Goal: Check status: Check status

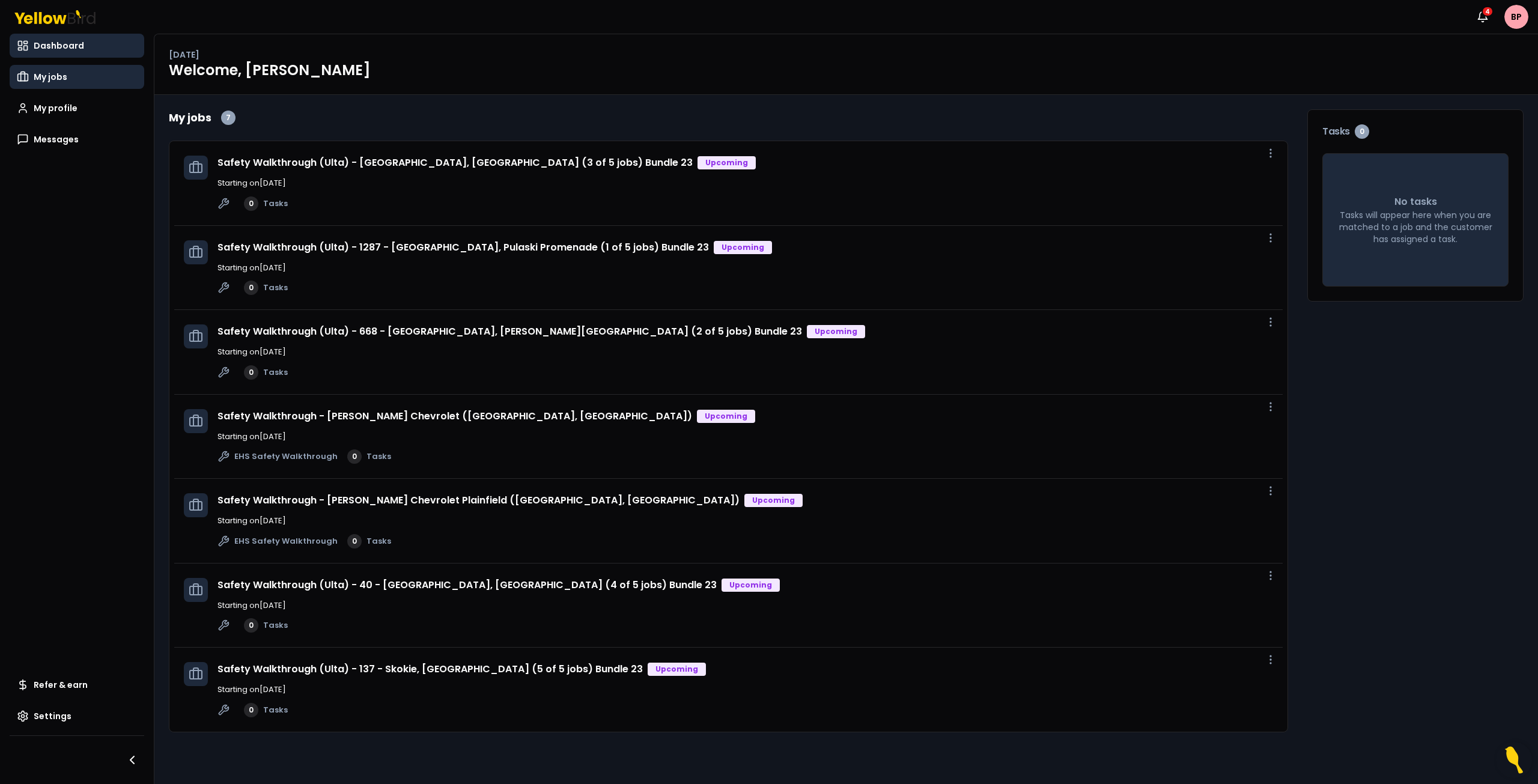
click at [71, 74] on link "My jobs" at bounding box center [77, 77] width 135 height 24
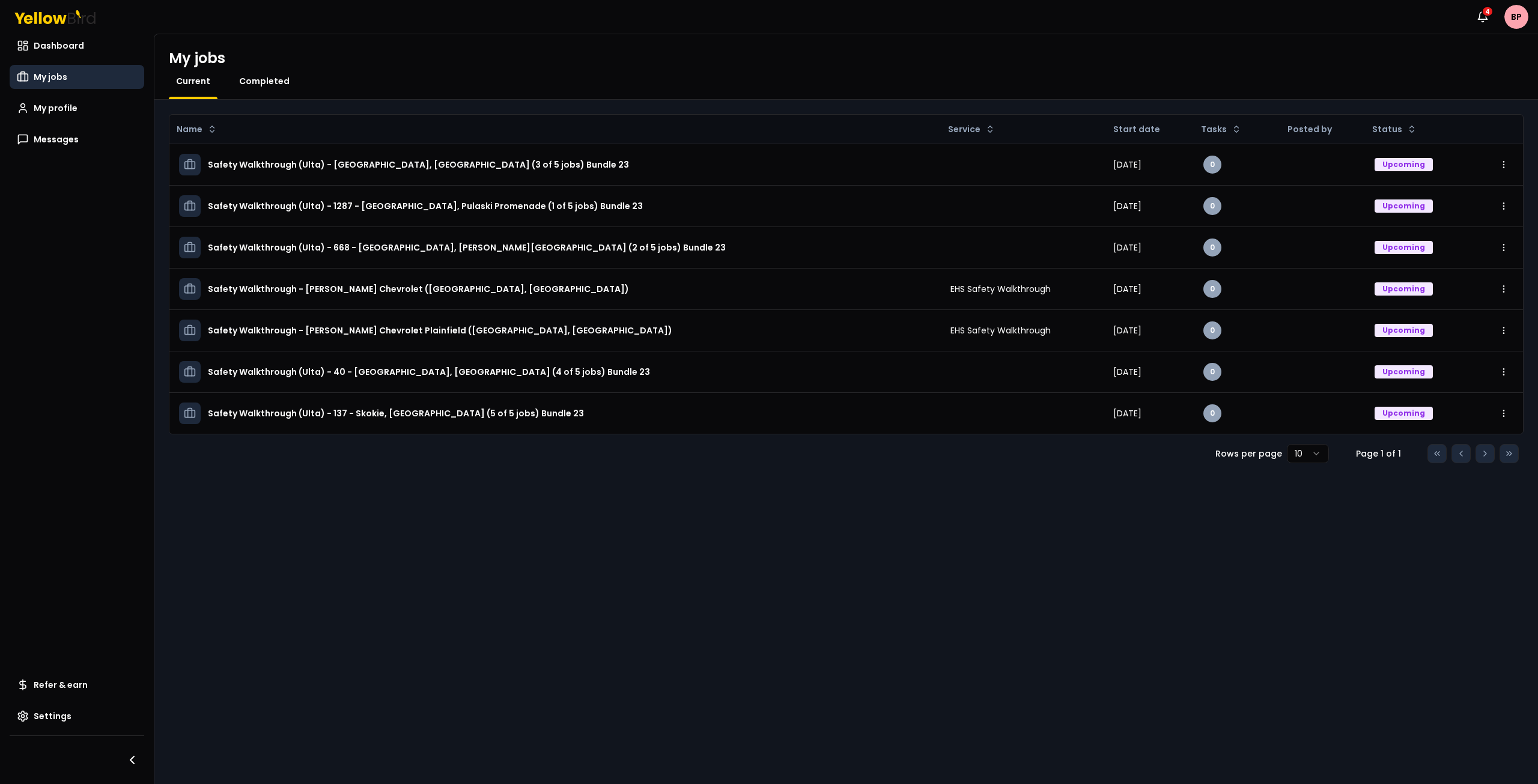
click at [253, 82] on span "Completed" at bounding box center [264, 81] width 50 height 12
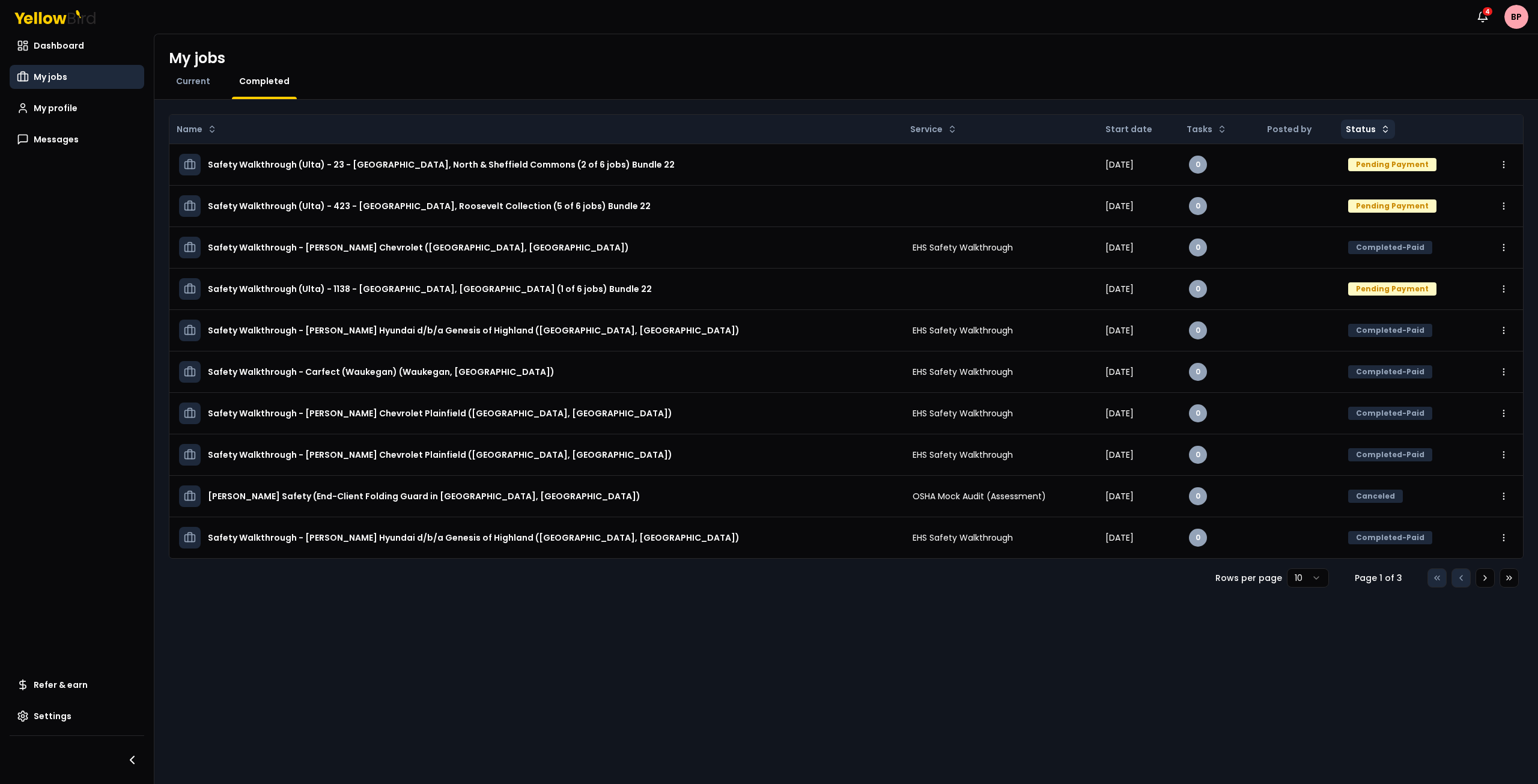
click at [1367, 123] on html "Notifications 4 BP Dashboard My jobs My profile Messages Refer & earn Settings …" at bounding box center [769, 392] width 1538 height 784
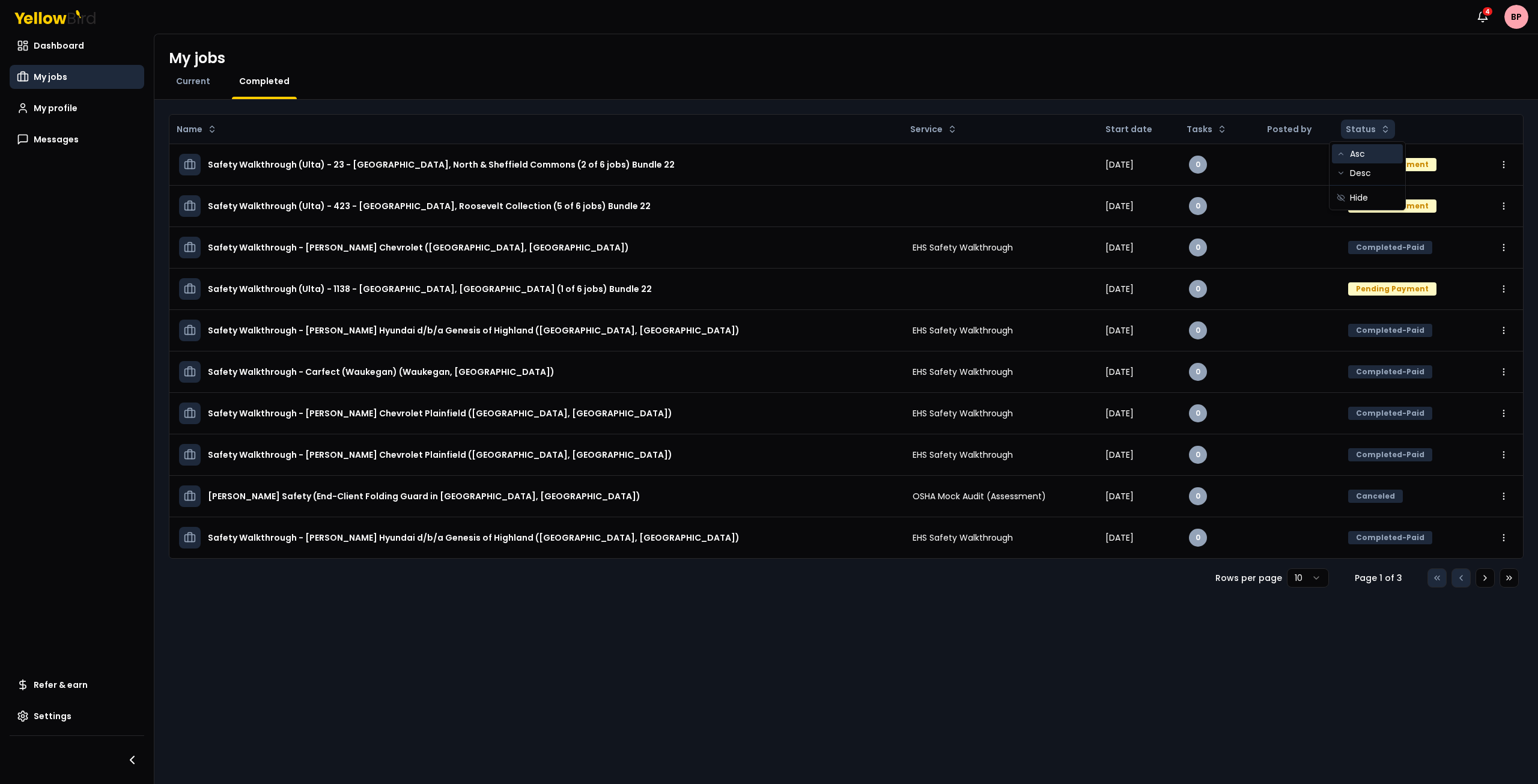
click at [1367, 153] on div "Asc" at bounding box center [1367, 154] width 71 height 20
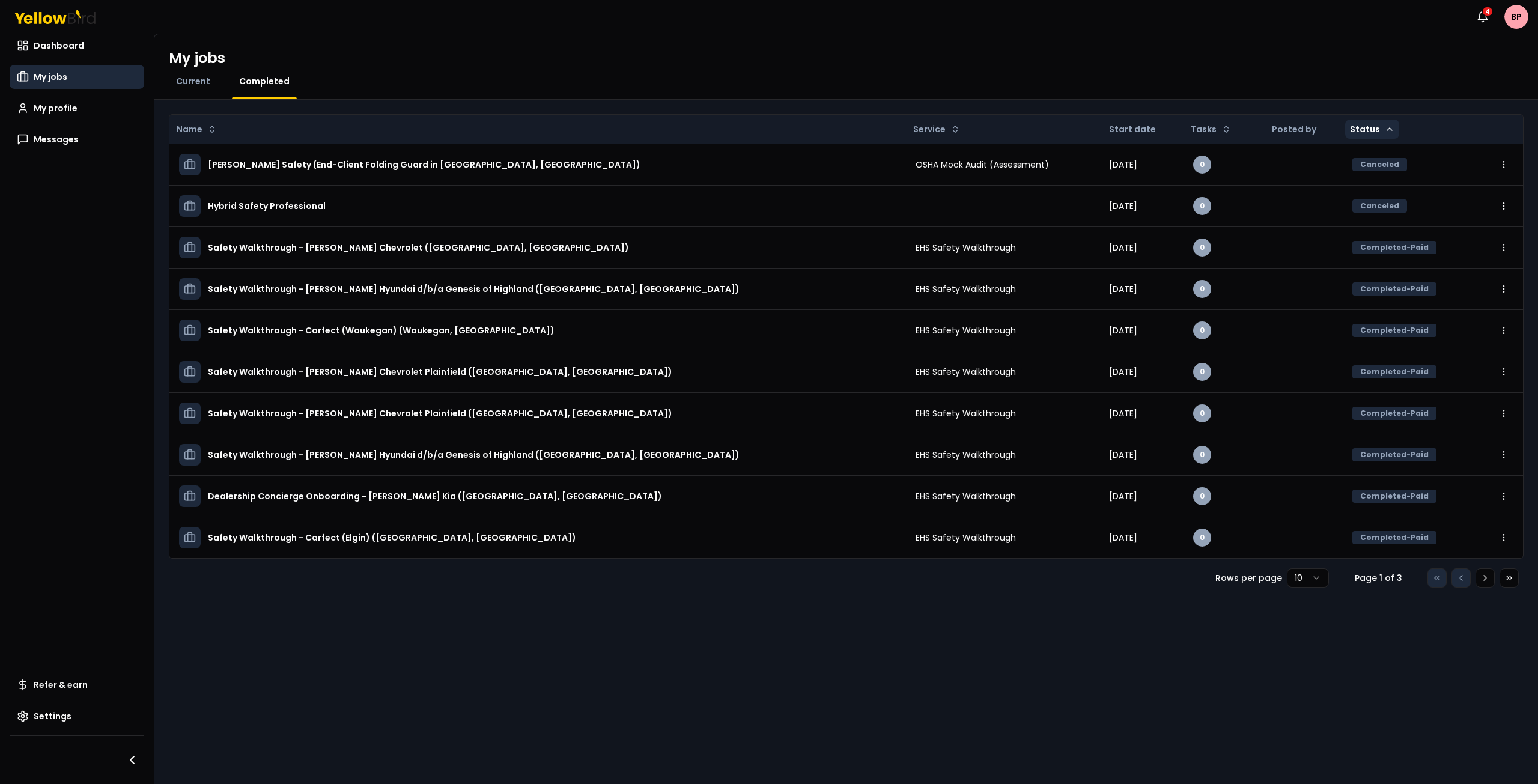
click at [1361, 121] on html "Notifications 4 BP Dashboard My jobs My profile Messages Refer & earn Settings …" at bounding box center [769, 392] width 1538 height 784
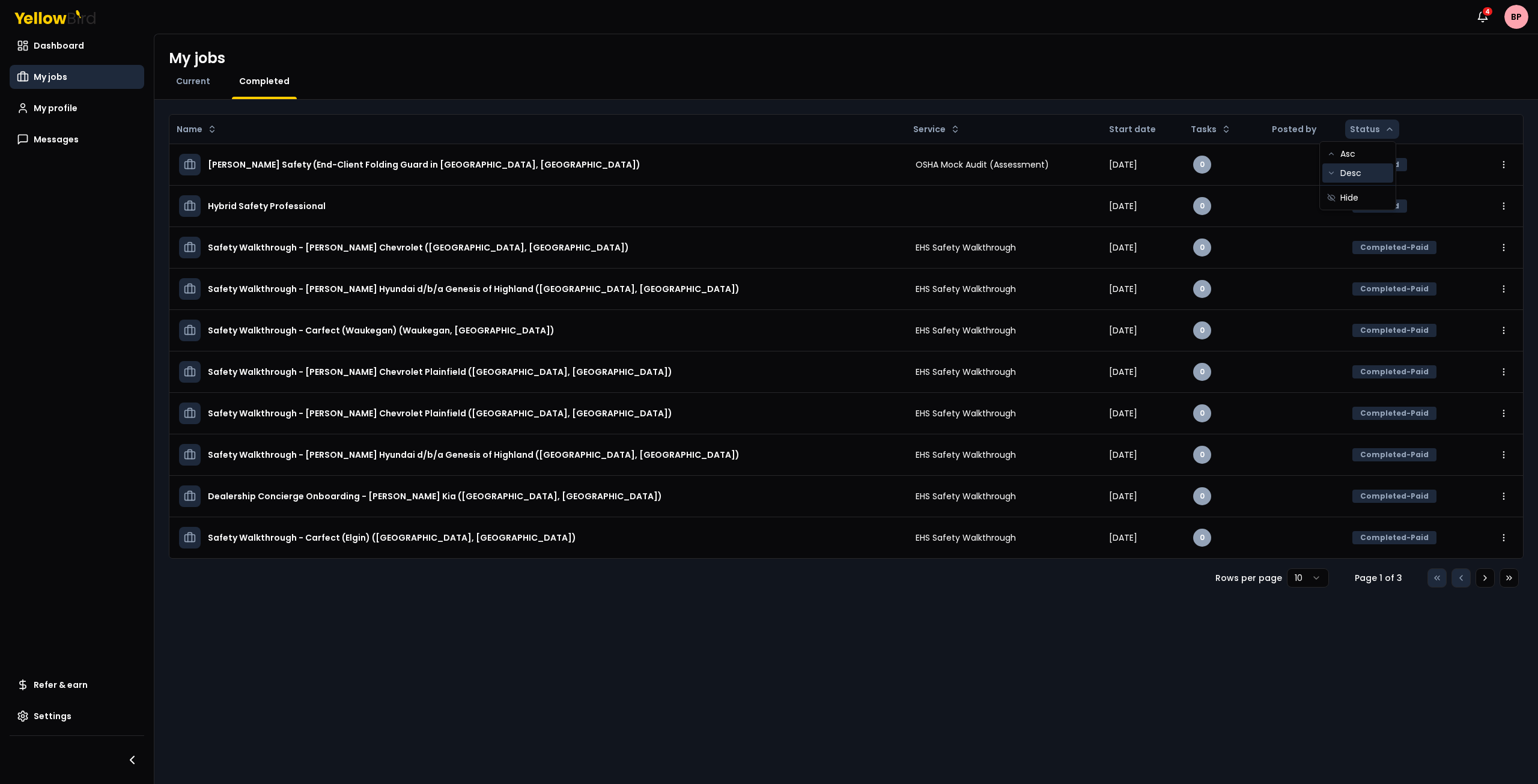
click at [1351, 174] on div "Desc" at bounding box center [1358, 173] width 71 height 20
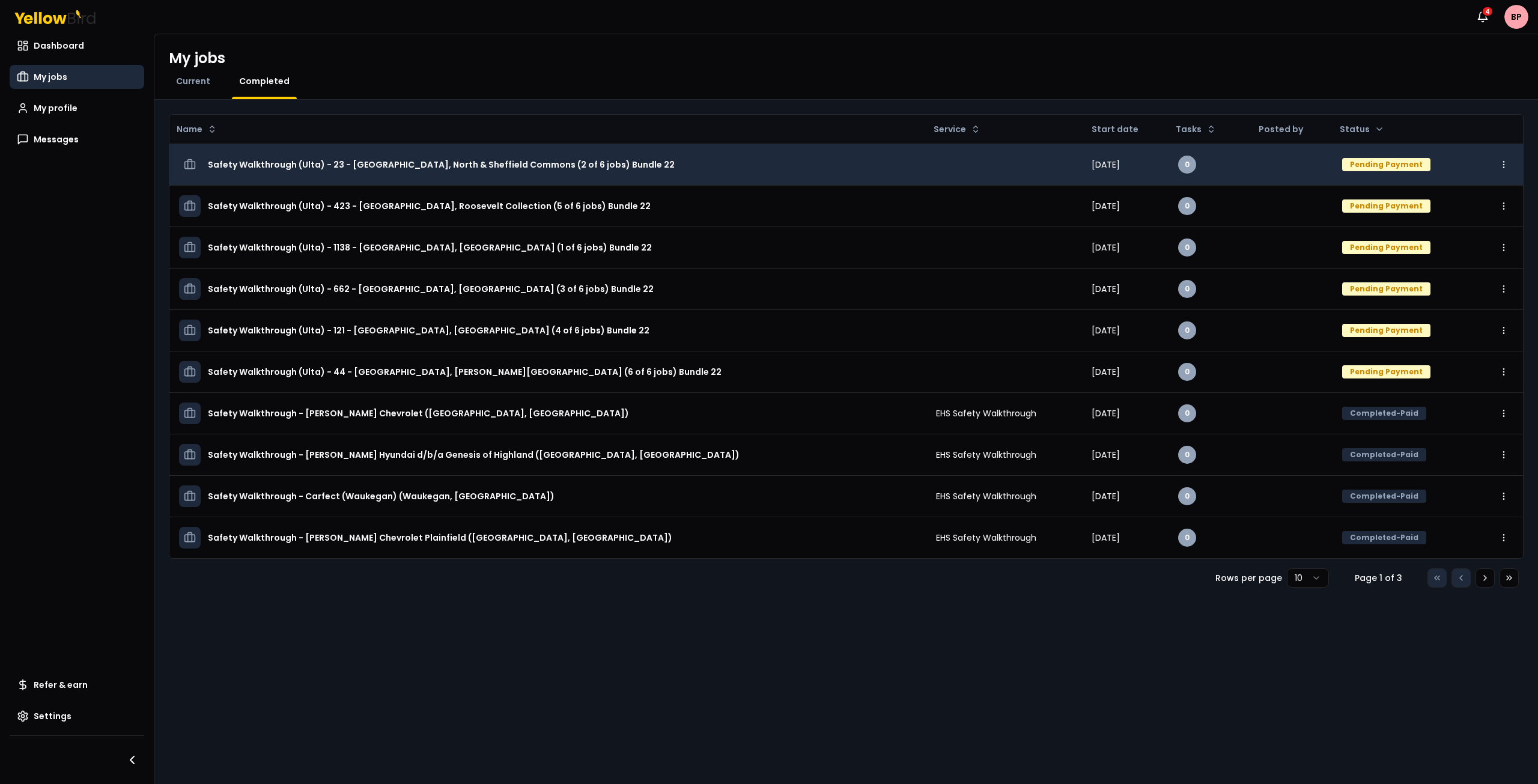
click at [1502, 161] on html "Notifications 4 BP Dashboard My jobs My profile Messages Refer & earn Settings …" at bounding box center [769, 392] width 1538 height 784
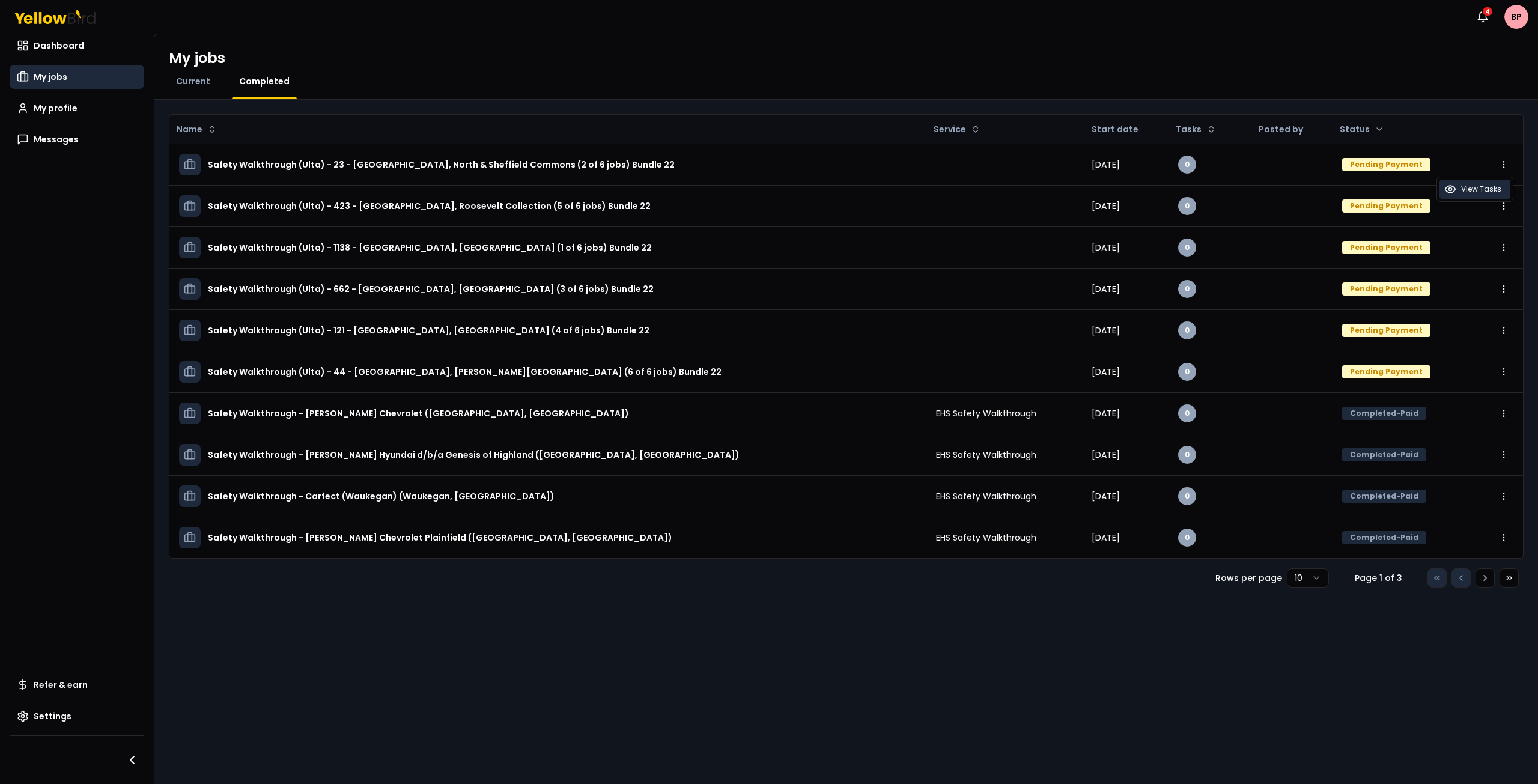
click at [1479, 192] on span "View Tasks" at bounding box center [1482, 189] width 41 height 10
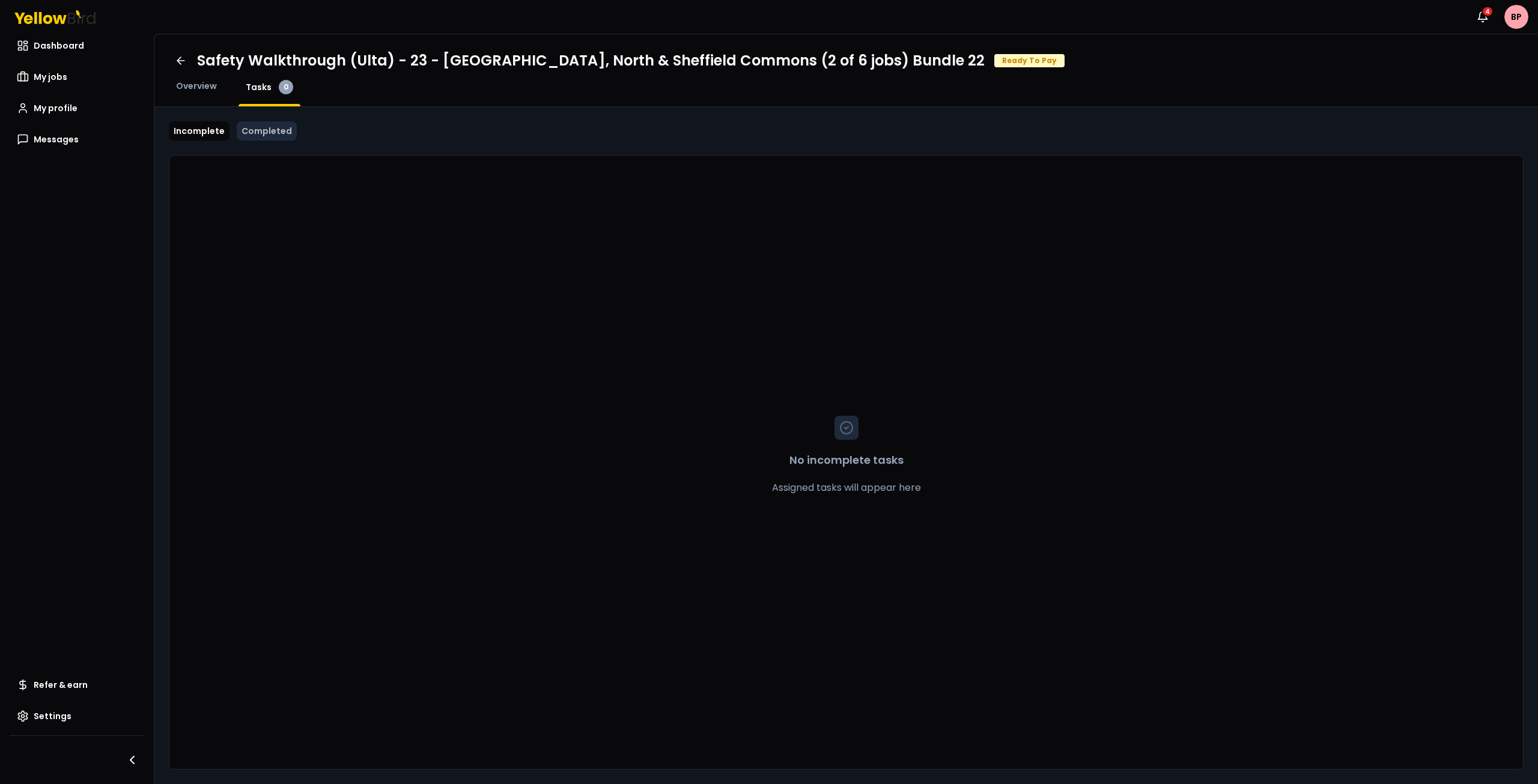
click at [259, 135] on link "Completed" at bounding box center [267, 131] width 60 height 20
